Goal: Find specific page/section: Find specific page/section

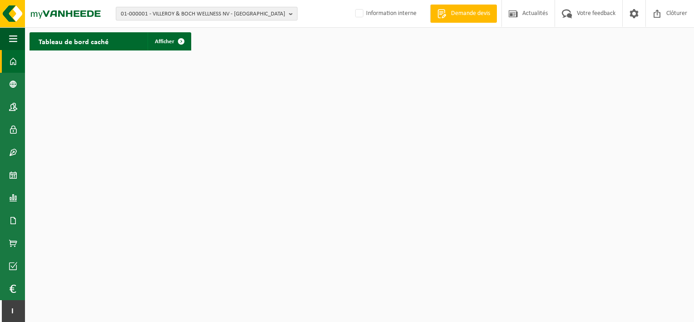
click at [247, 11] on span "01-000001 - VILLEROY & BOCH WELLNESS NV - ROESELARE" at bounding box center [203, 14] width 164 height 14
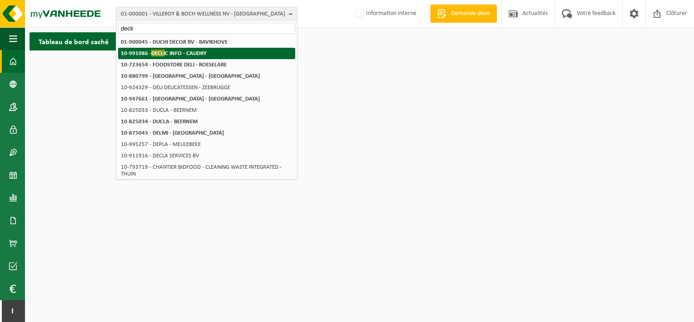
type input "decli"
click at [212, 53] on li "10-991086 - DECLI C INFO - CAUDRY" at bounding box center [206, 53] width 177 height 11
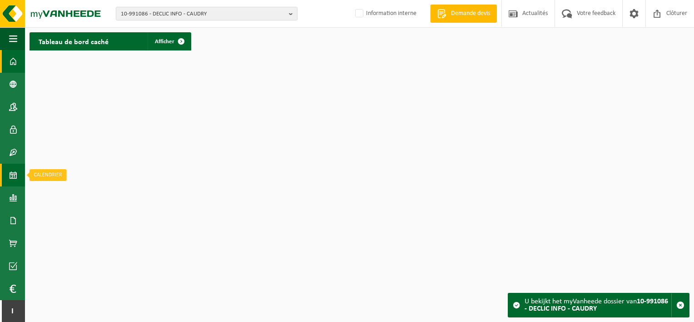
click at [9, 171] on span at bounding box center [13, 175] width 8 height 23
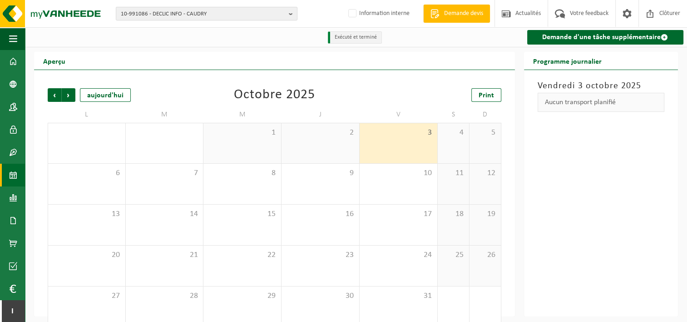
scroll to position [15, 0]
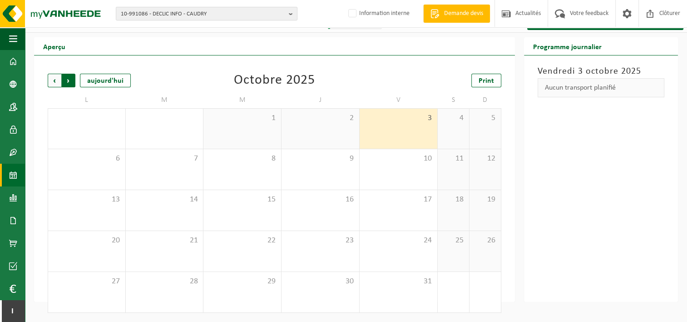
click at [50, 76] on span "Précédent" at bounding box center [55, 81] width 14 height 14
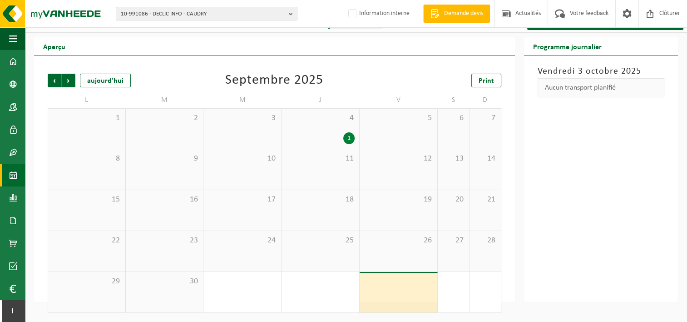
click at [348, 137] on div "1" at bounding box center [348, 138] width 11 height 12
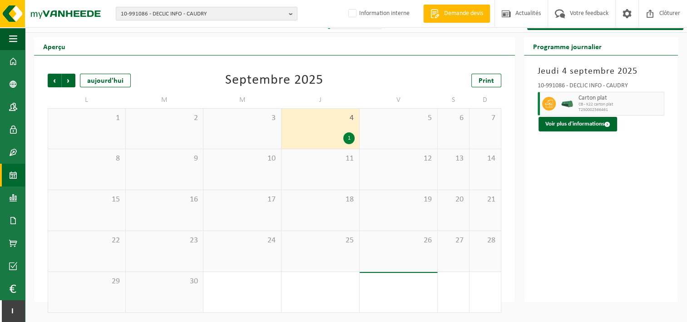
drag, startPoint x: 69, startPoint y: 82, endPoint x: 159, endPoint y: 63, distance: 92.0
click at [159, 63] on div "Précédent Suivant aujourd'hui Septembre 2025 Print L M M J V S D 1 2 3 4 1 5 6 …" at bounding box center [274, 178] width 481 height 246
click at [70, 76] on span "Suivant" at bounding box center [69, 81] width 14 height 14
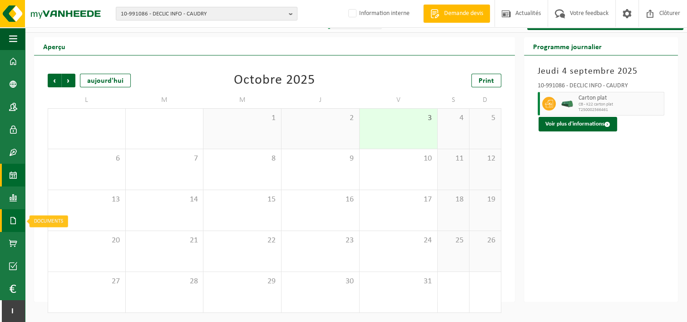
click at [18, 214] on link "Documents" at bounding box center [12, 220] width 25 height 23
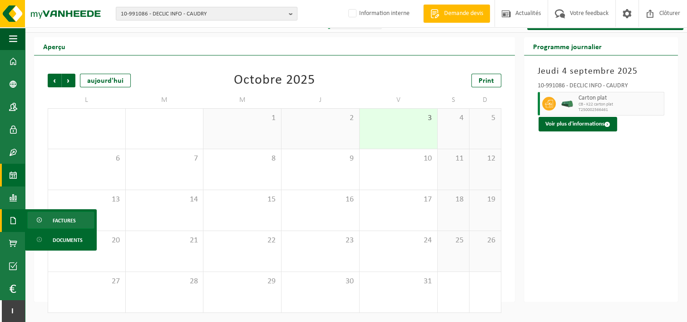
click at [56, 219] on span "Factures" at bounding box center [64, 220] width 23 height 17
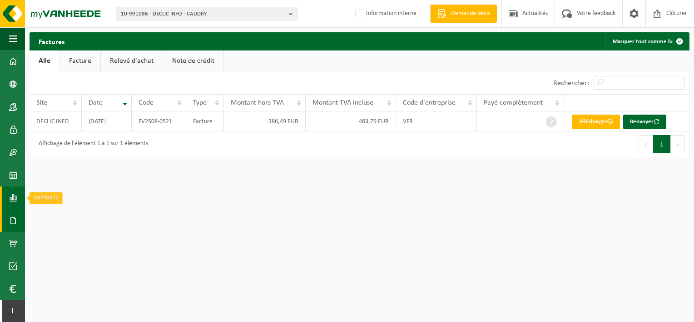
click at [5, 197] on link "Rapports" at bounding box center [12, 197] width 25 height 23
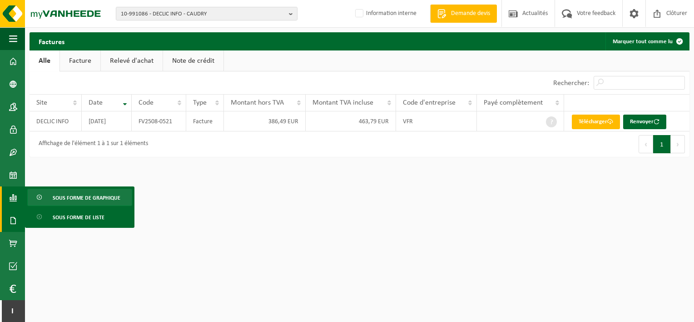
click at [56, 194] on span "Sous forme de graphique" at bounding box center [87, 197] width 68 height 17
